Goal: Transaction & Acquisition: Purchase product/service

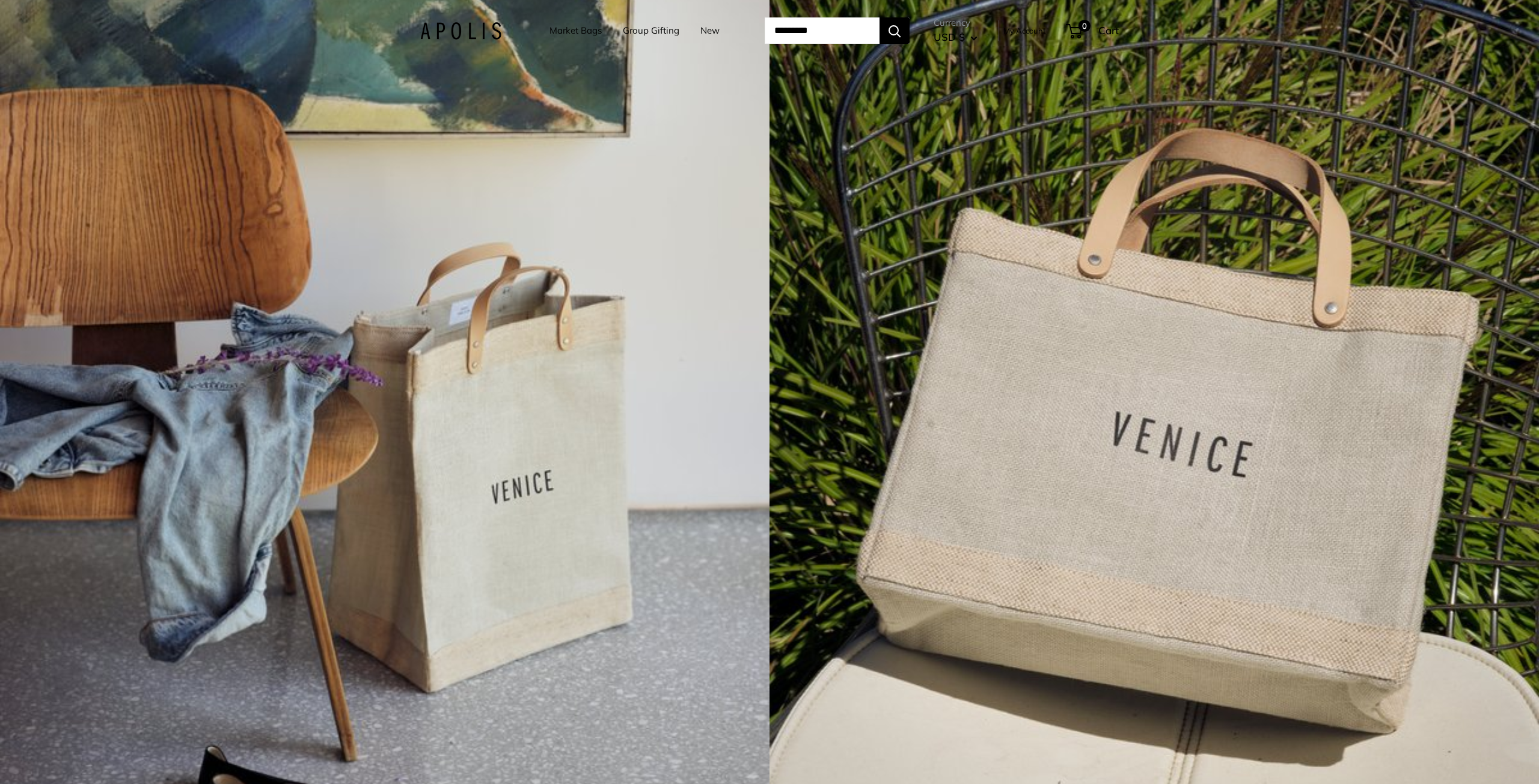
click at [556, 34] on link "Market Bags" at bounding box center [576, 30] width 53 height 17
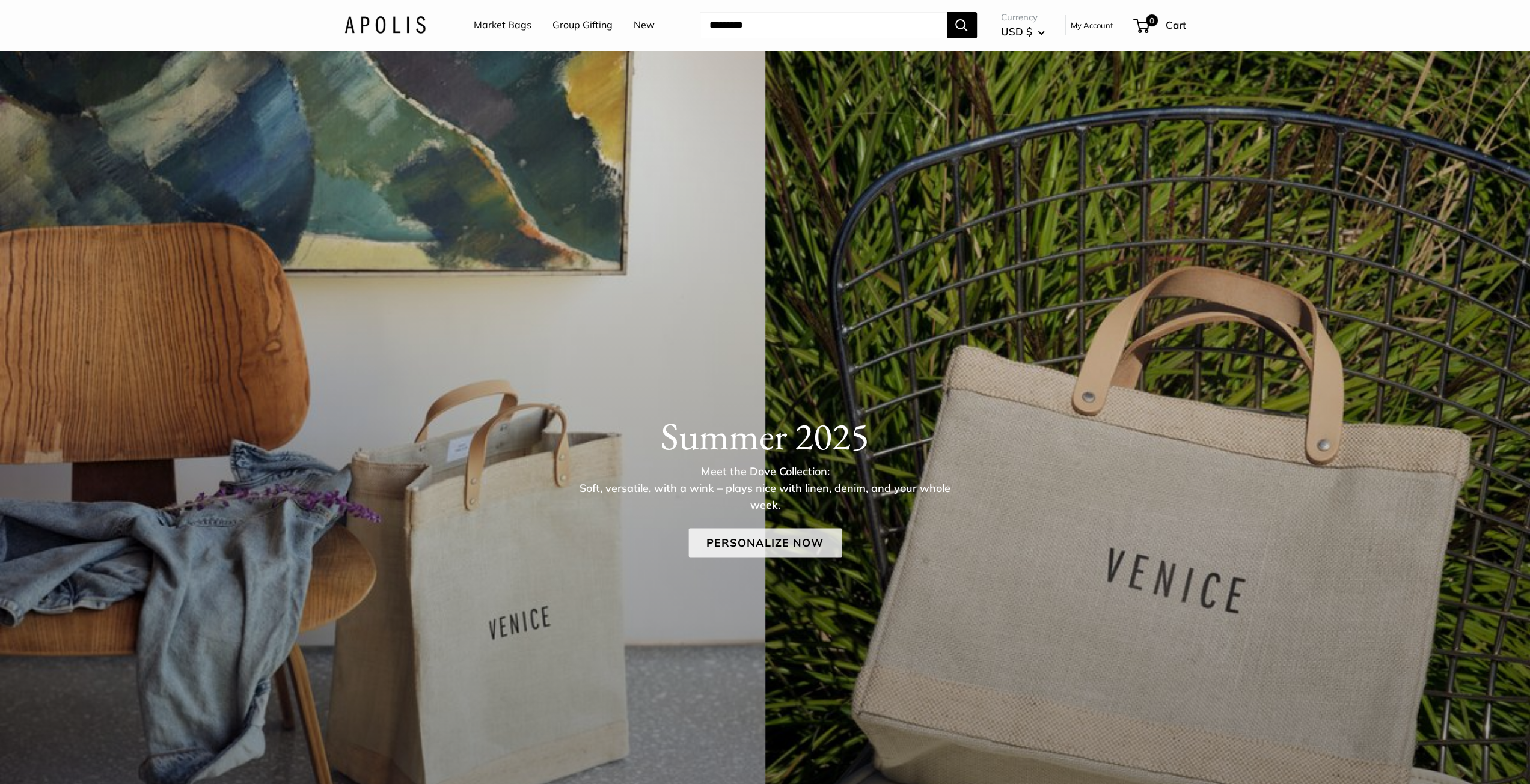
click at [753, 533] on link "Personalize Now" at bounding box center [765, 542] width 153 height 29
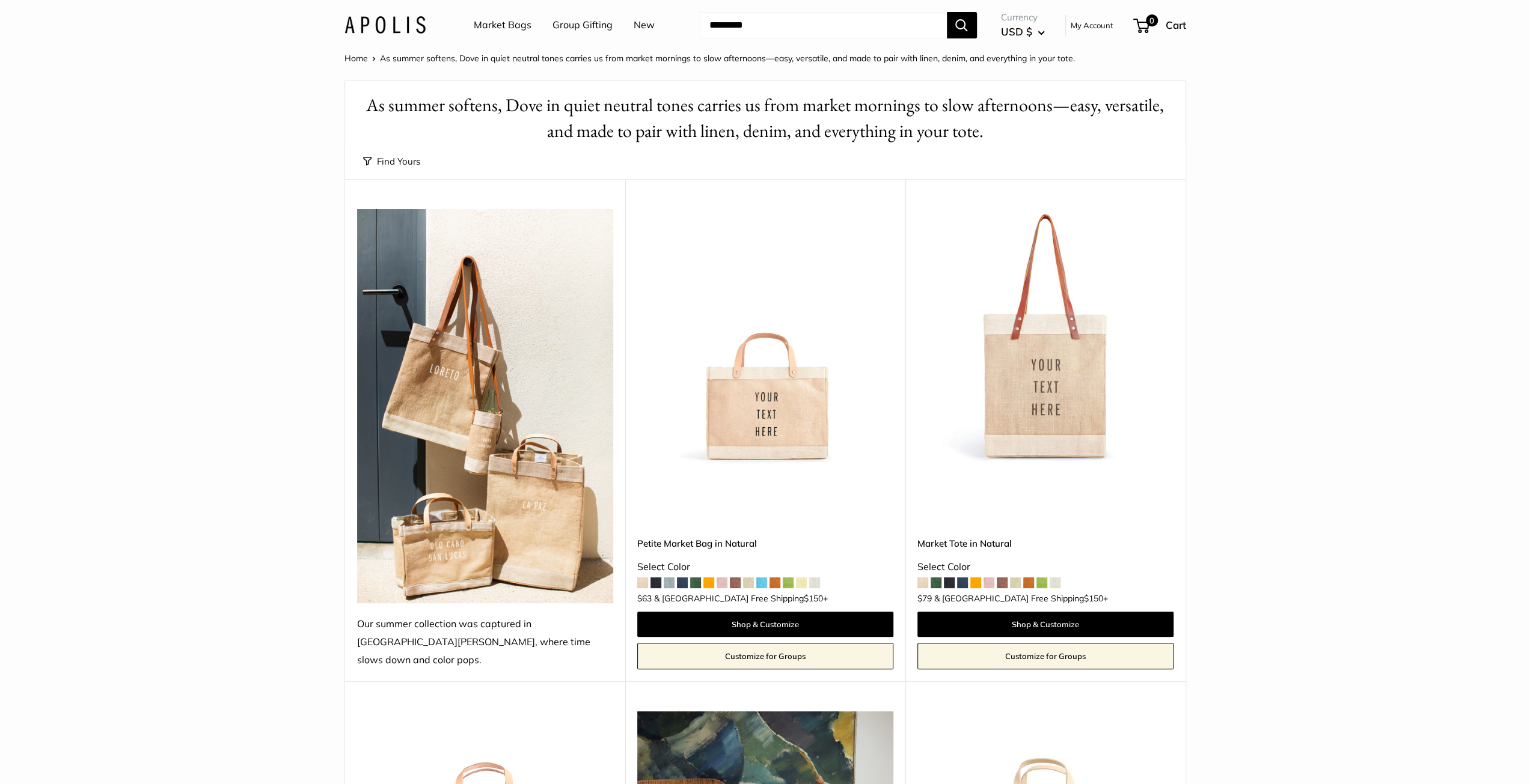
click at [646, 26] on link "New" at bounding box center [644, 25] width 21 height 18
